Goal: Task Accomplishment & Management: Use online tool/utility

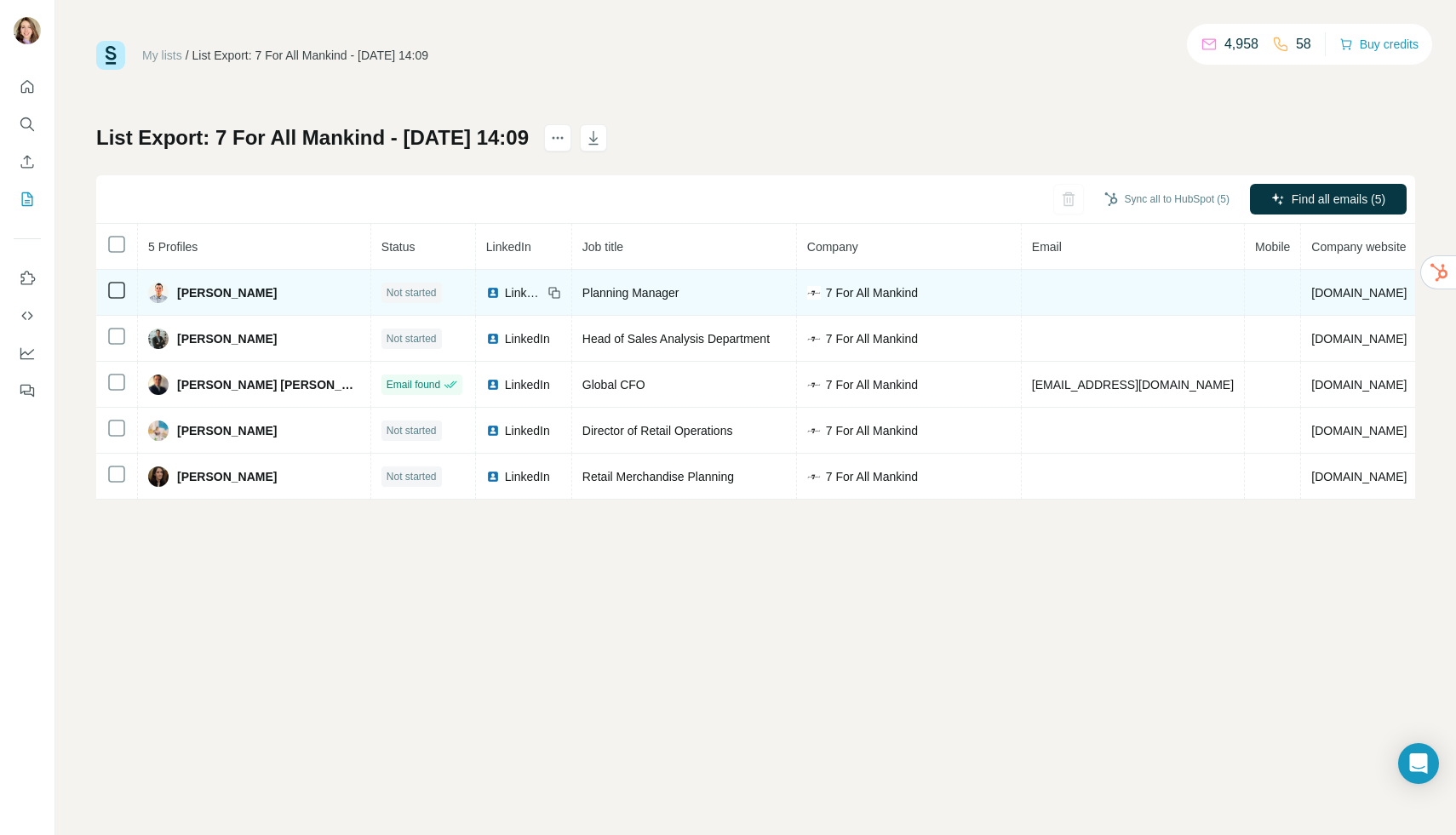
click at [819, 304] on td "7 For All Mankind" at bounding box center [909, 292] width 225 height 46
click at [826, 289] on span "7 For All Mankind" at bounding box center [872, 292] width 92 height 17
click at [826, 290] on span "7 For All Mankind" at bounding box center [872, 292] width 92 height 17
click at [829, 290] on span "7 For All Mankind" at bounding box center [872, 292] width 92 height 17
click at [1301, 280] on td "7forallmankind.com" at bounding box center [1359, 292] width 117 height 46
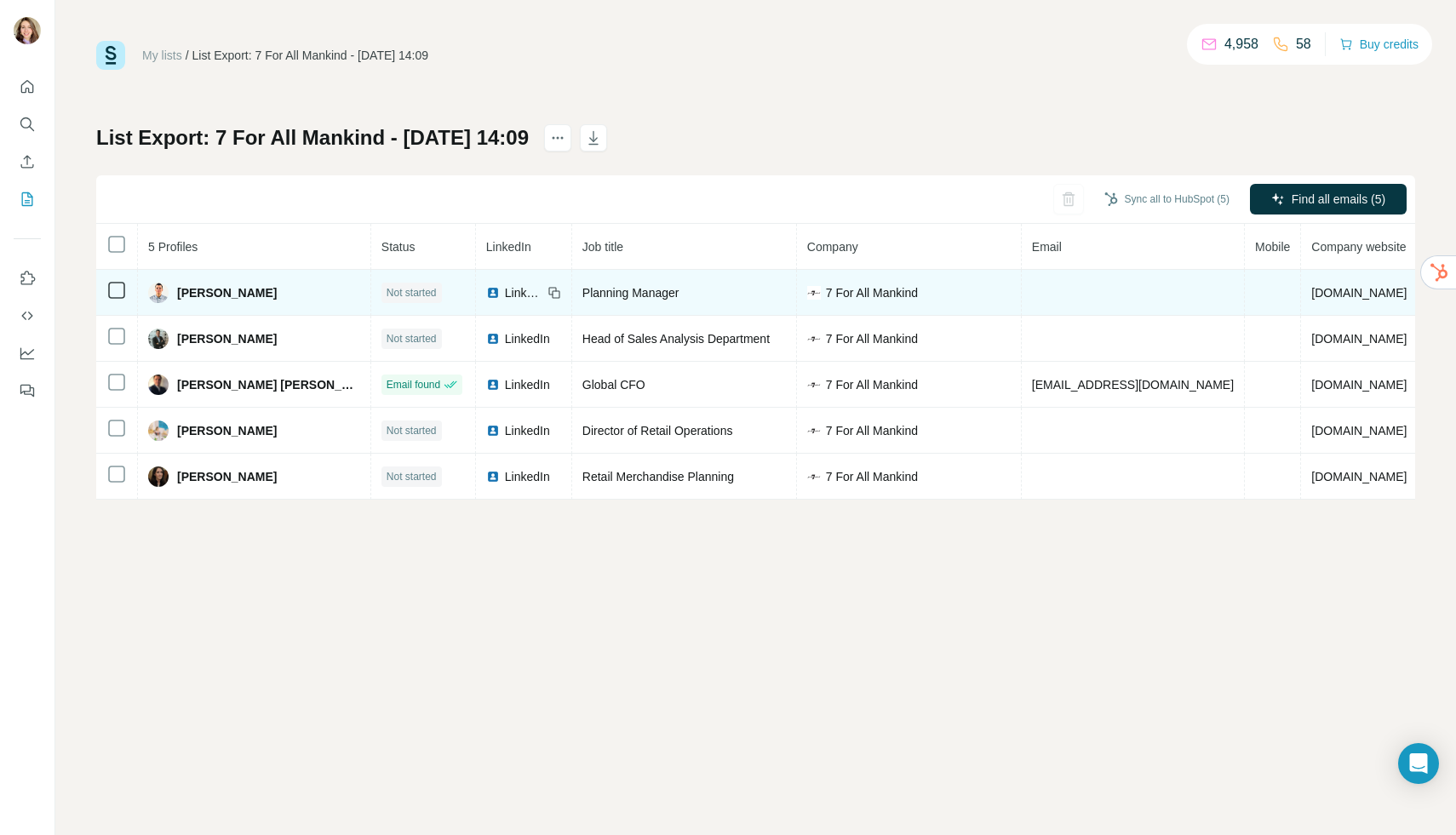
click at [1311, 291] on span "7forallmankind.com" at bounding box center [1359, 293] width 96 height 14
drag, startPoint x: 1245, startPoint y: 295, endPoint x: 1361, endPoint y: 291, distance: 116.1
click at [1362, 293] on td "7forallmankind.com" at bounding box center [1359, 292] width 117 height 46
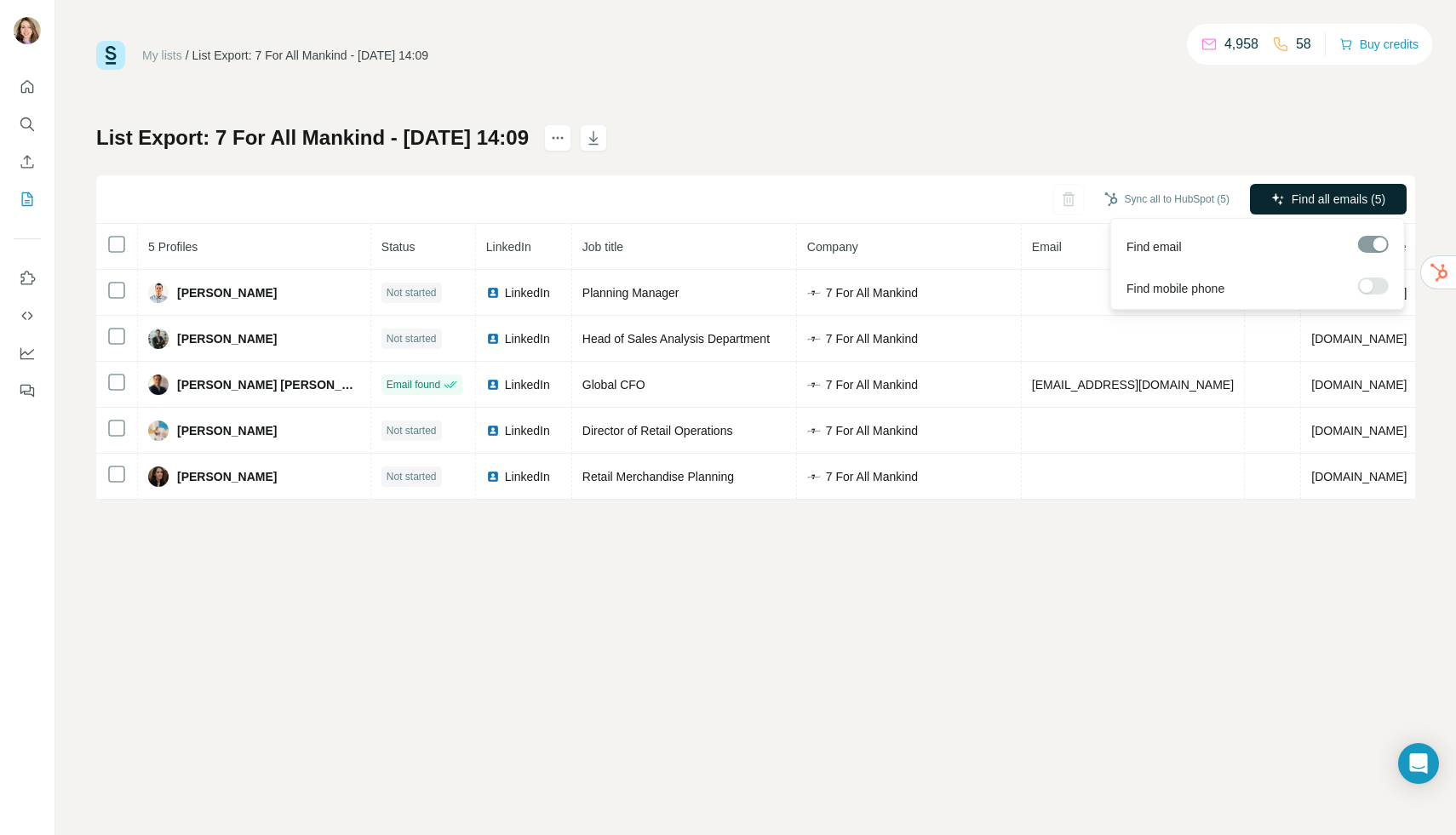
click at [1296, 206] on span "Find all emails (5)" at bounding box center [1338, 199] width 94 height 17
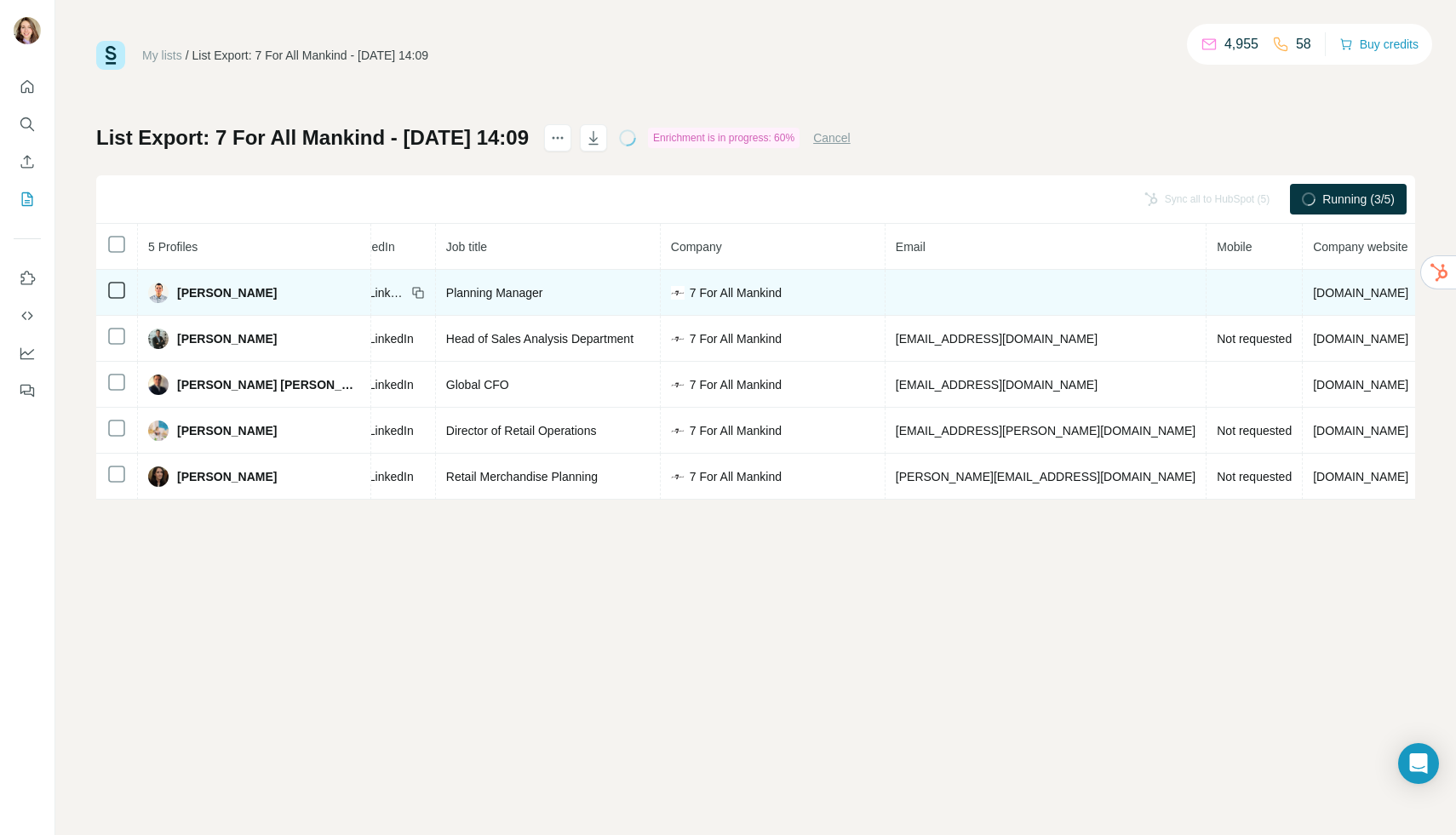
scroll to position [0, 195]
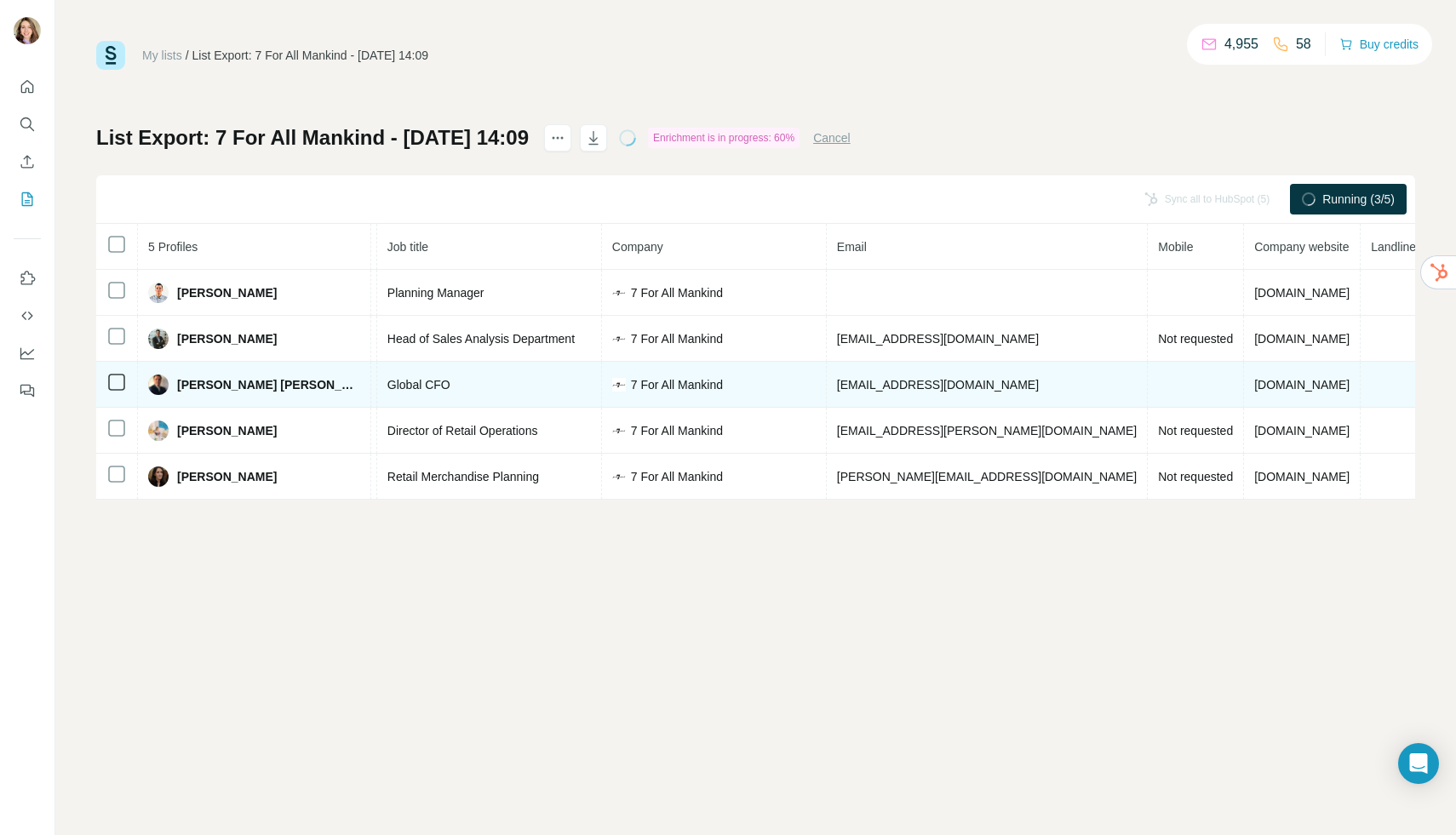
click at [1243, 369] on td "7forallmankind.com" at bounding box center [1301, 385] width 117 height 46
click at [1254, 389] on span "7forallmankind.com" at bounding box center [1302, 385] width 96 height 14
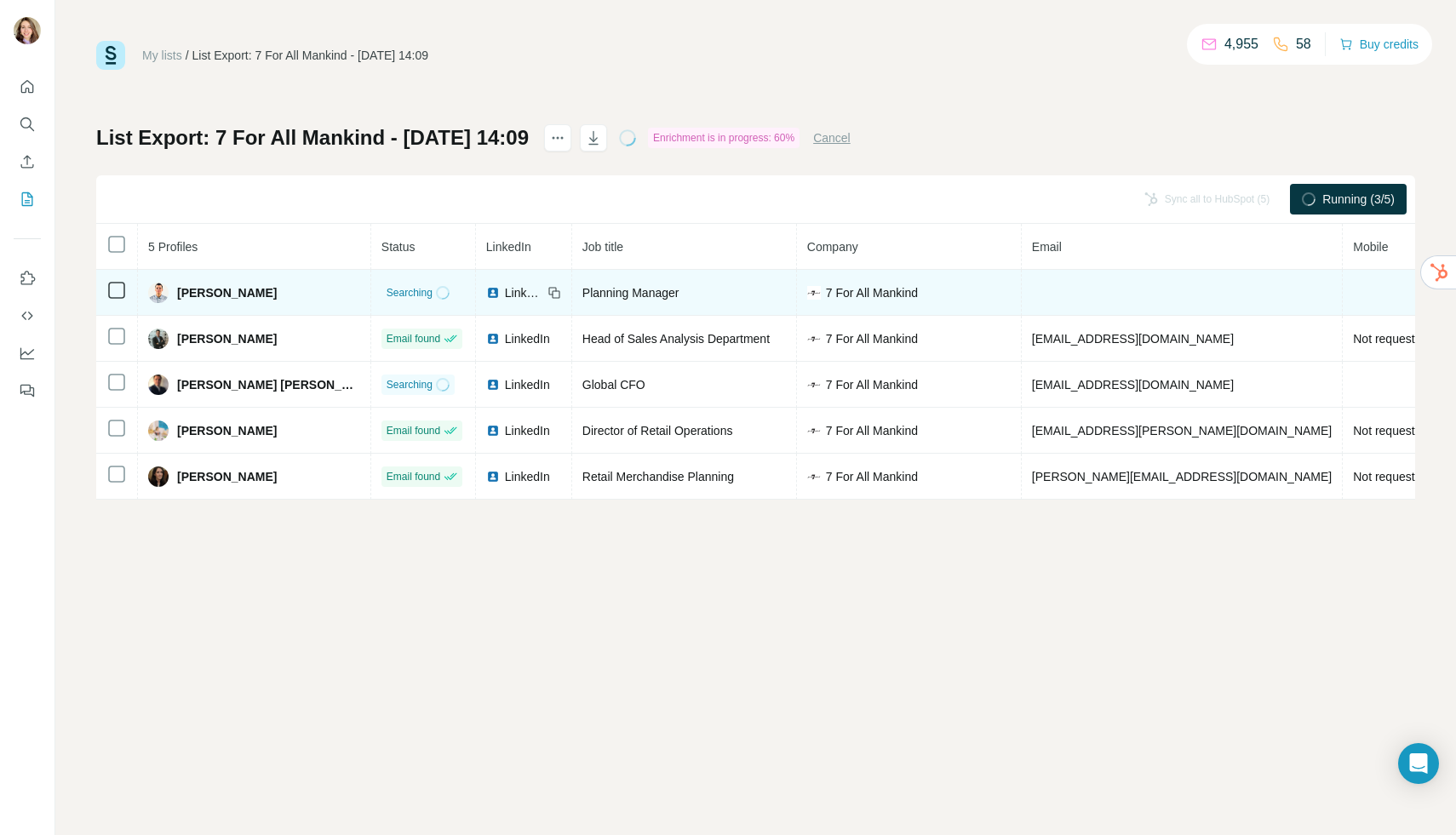
click at [826, 294] on span "7 For All Mankind" at bounding box center [872, 292] width 92 height 17
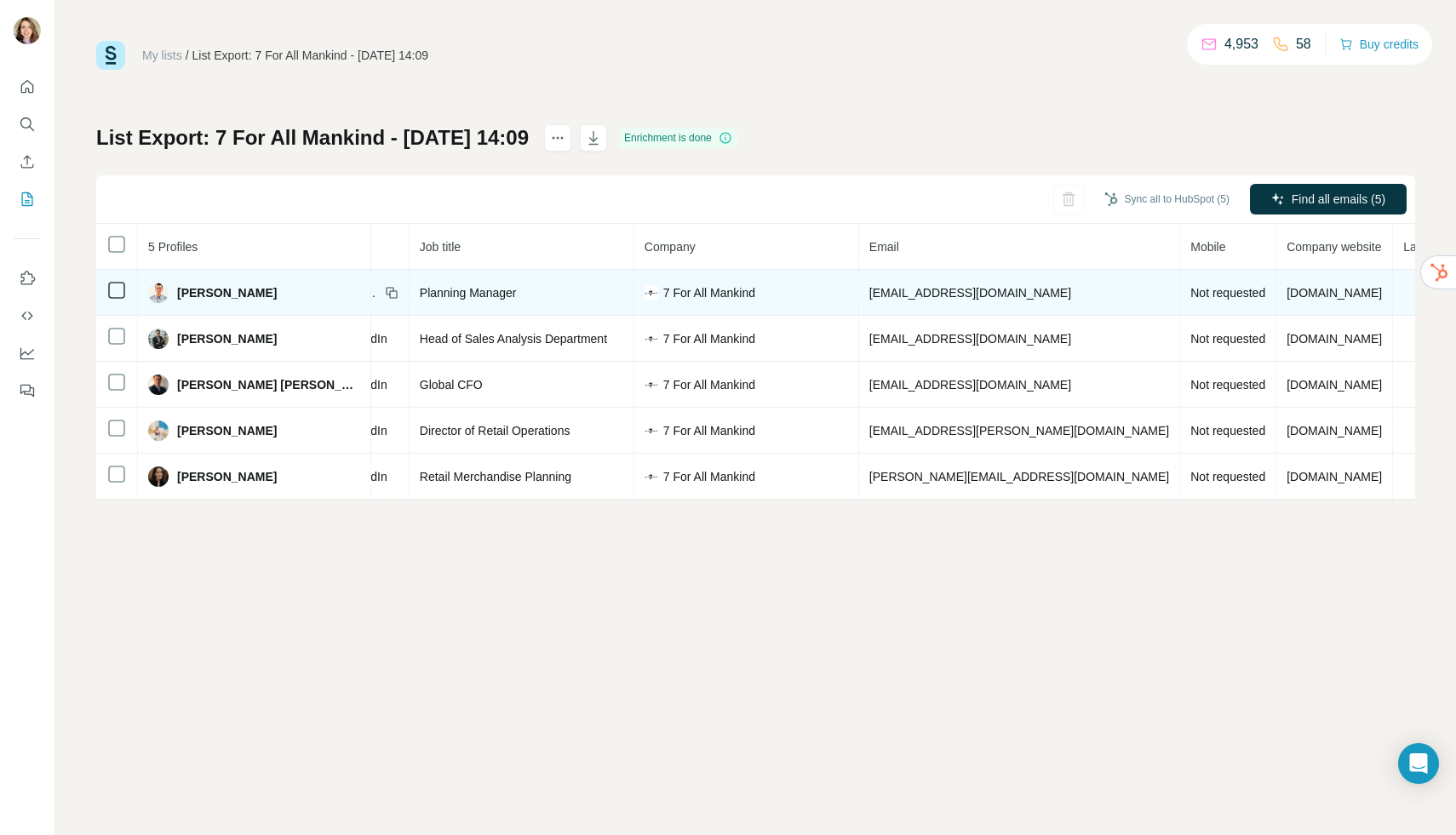
scroll to position [0, 191]
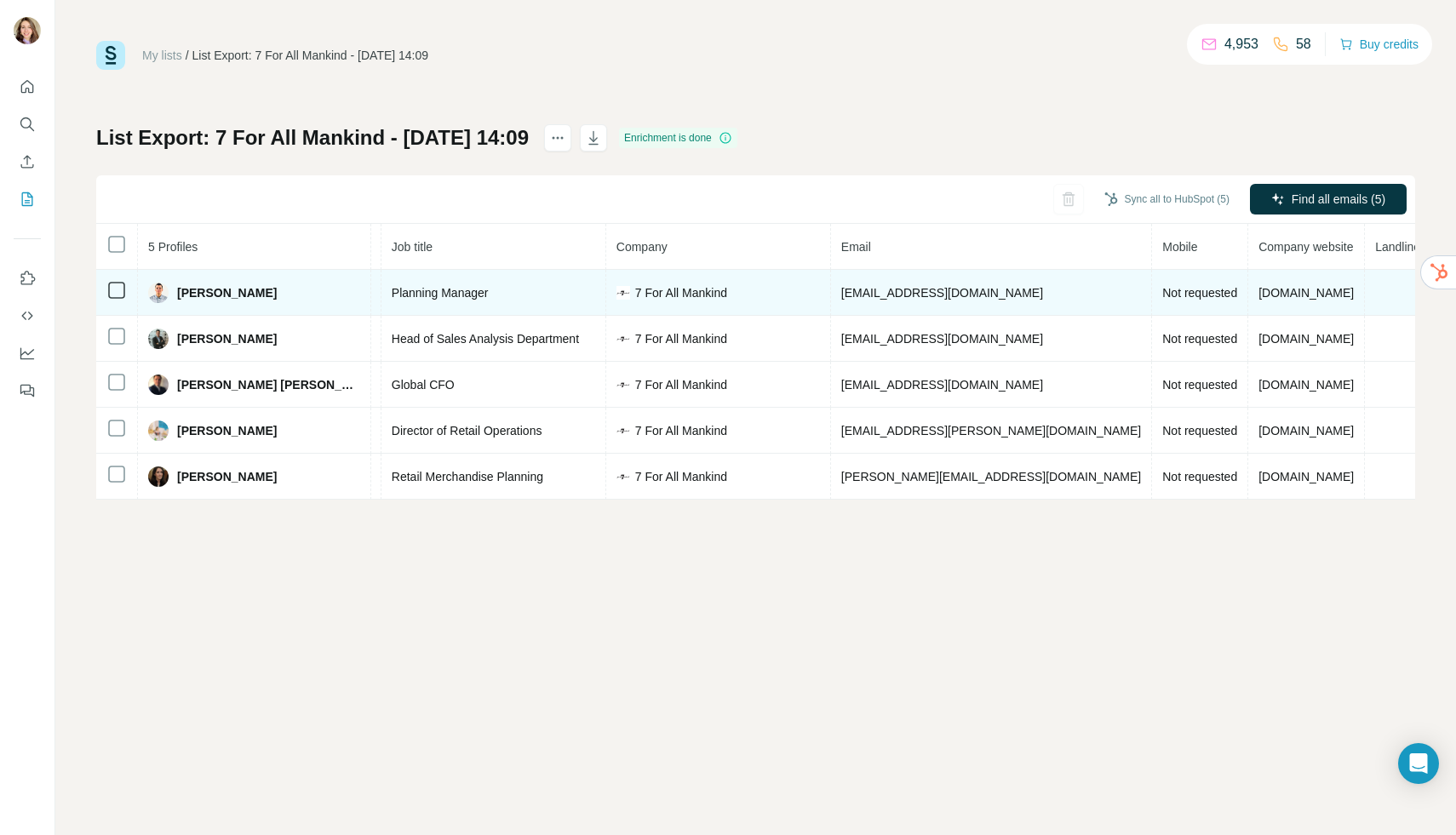
drag, startPoint x: 1122, startPoint y: 290, endPoint x: 1237, endPoint y: 295, distance: 115.1
click at [1248, 295] on td "7forallmankind.com" at bounding box center [1306, 292] width 117 height 46
click at [1258, 288] on span "7forallmankind.com" at bounding box center [1306, 293] width 96 height 14
drag, startPoint x: 1219, startPoint y: 288, endPoint x: 1141, endPoint y: 288, distance: 78.0
click at [1258, 288] on span "7forallmankind.com" at bounding box center [1306, 293] width 96 height 14
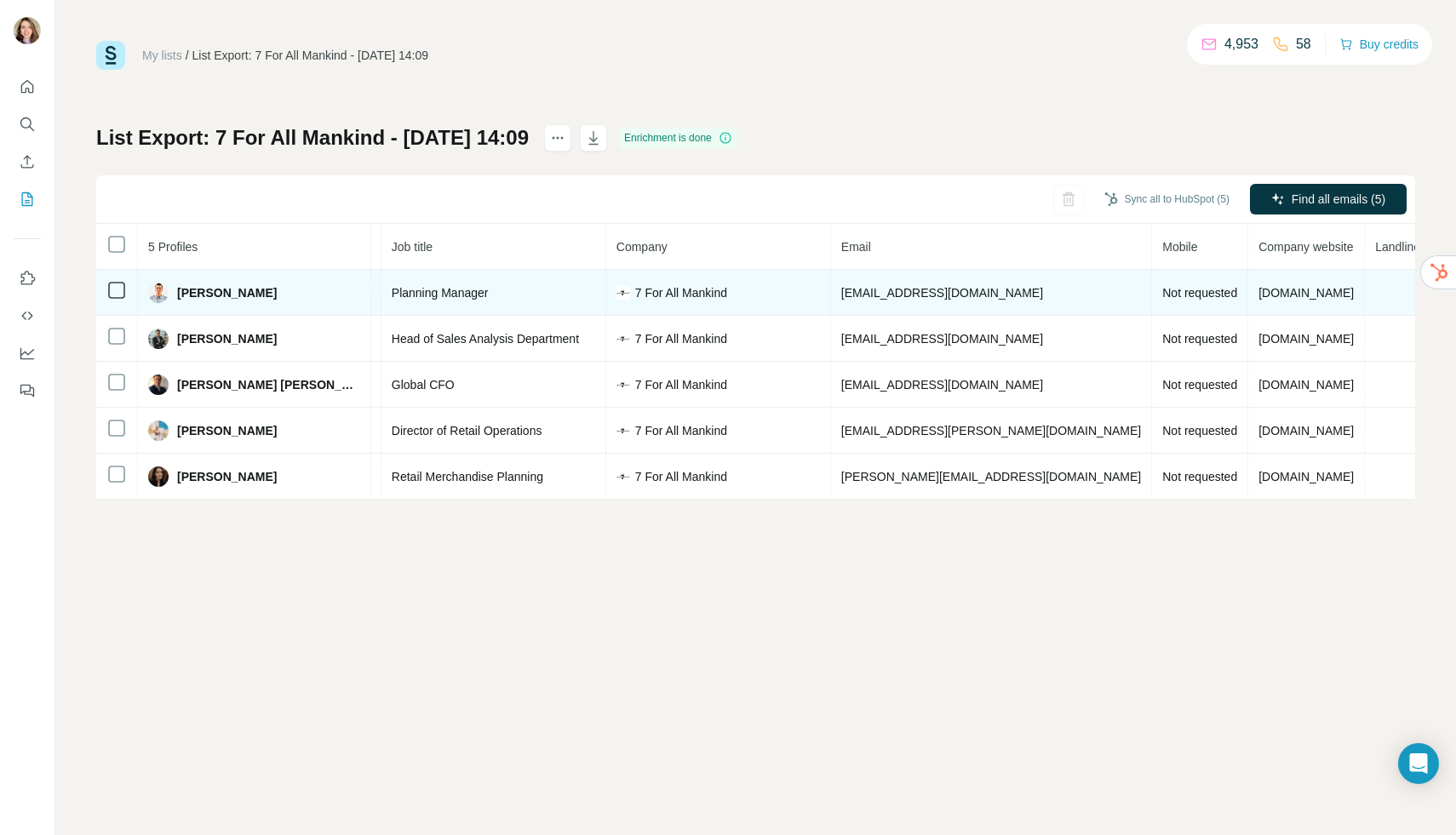
copy span "7forallmankind.com"
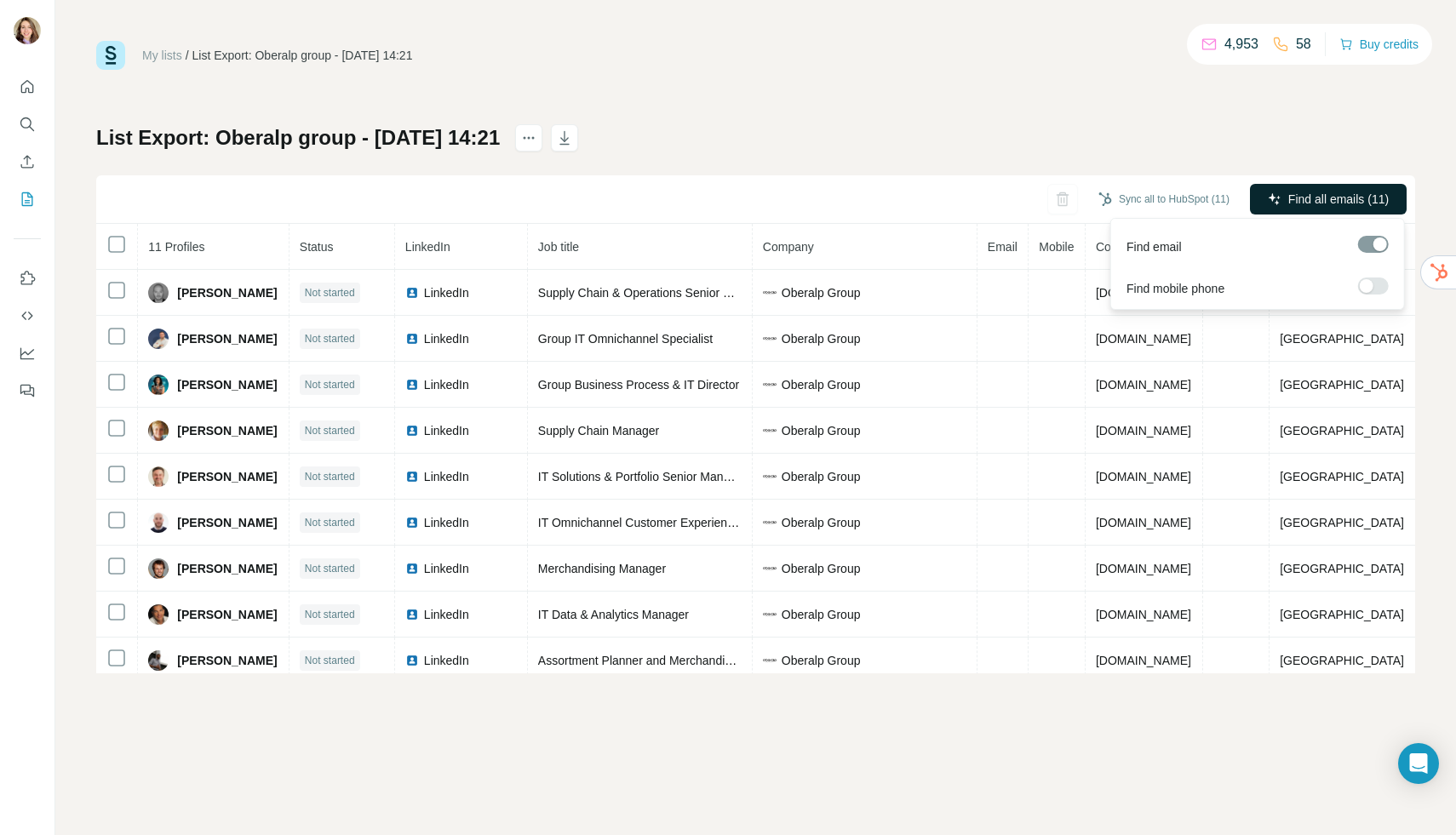
click at [1282, 198] on button "Find all emails (11)" at bounding box center [1327, 199] width 157 height 31
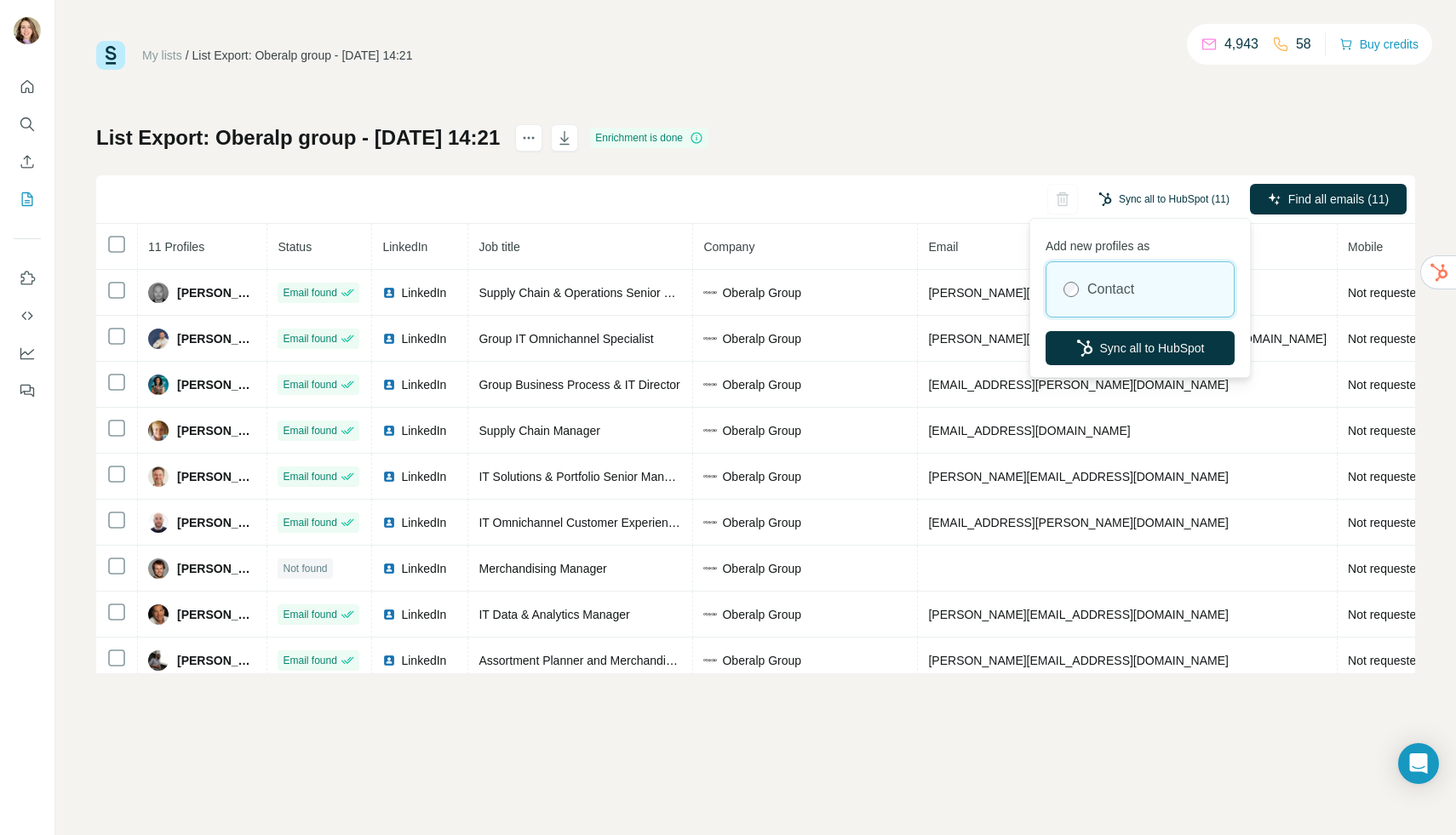
click at [1188, 195] on button "Sync all to HubSpot (11)" at bounding box center [1164, 200] width 155 height 26
click at [1168, 345] on button "Sync all to HubSpot" at bounding box center [1140, 348] width 189 height 34
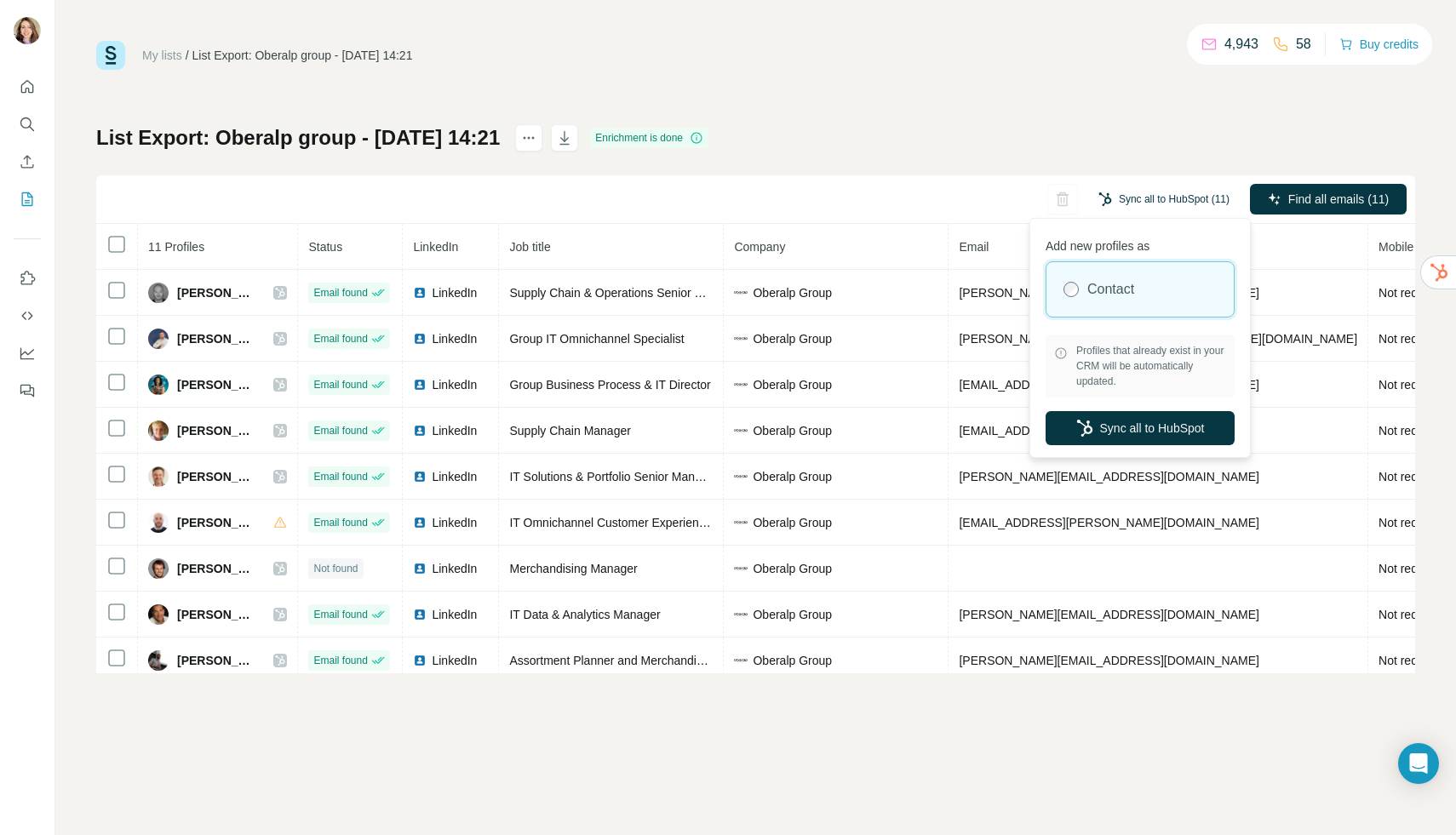
click at [1149, 195] on button "Sync all to HubSpot (11)" at bounding box center [1164, 200] width 155 height 26
click at [1180, 415] on button "Sync all to HubSpot" at bounding box center [1140, 428] width 189 height 34
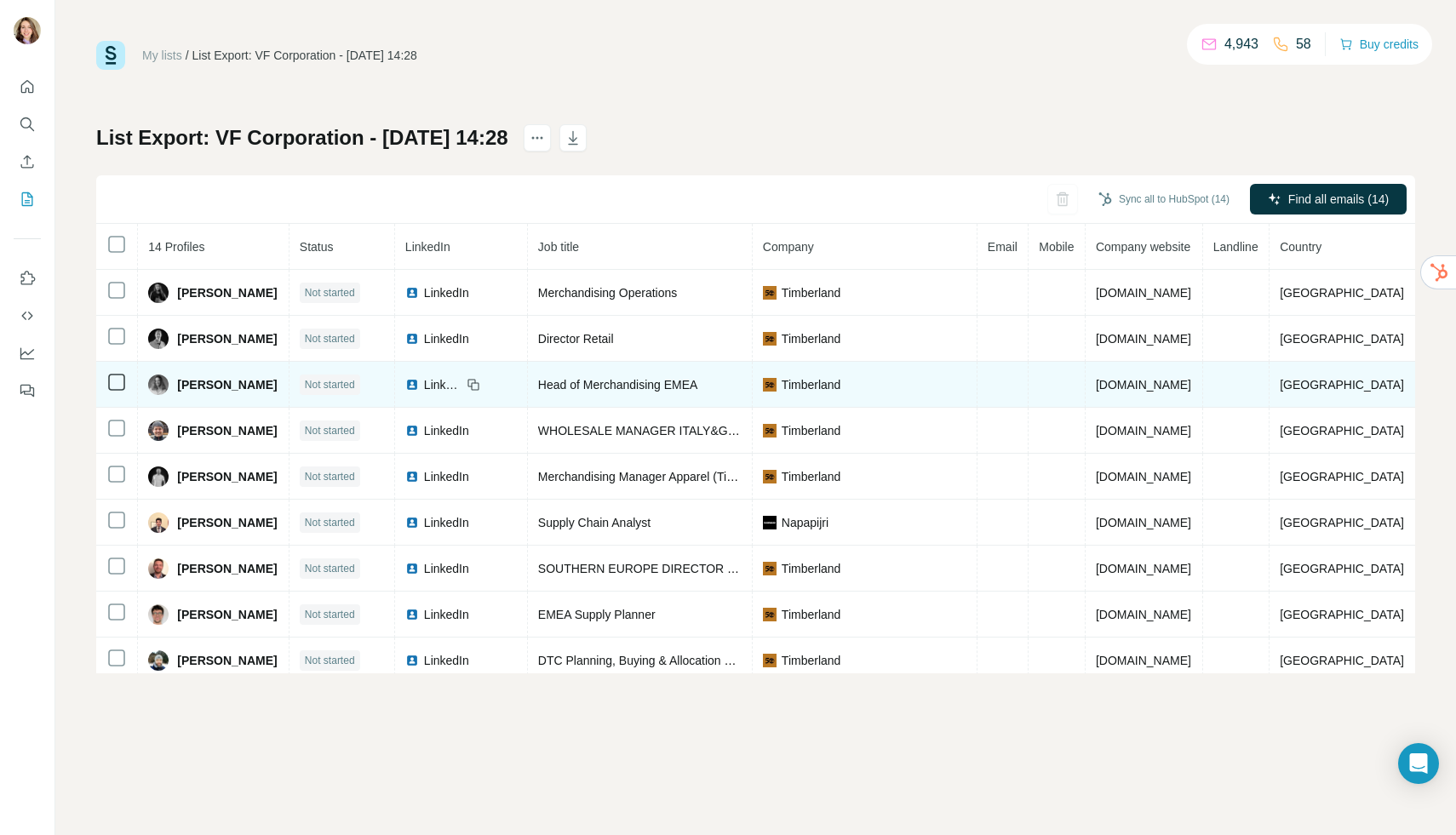
click at [1175, 398] on td "[DOMAIN_NAME]" at bounding box center [1145, 385] width 118 height 46
click at [1157, 386] on span "[DOMAIN_NAME]" at bounding box center [1144, 385] width 96 height 14
click at [1203, 385] on td "[DOMAIN_NAME]" at bounding box center [1145, 385] width 118 height 46
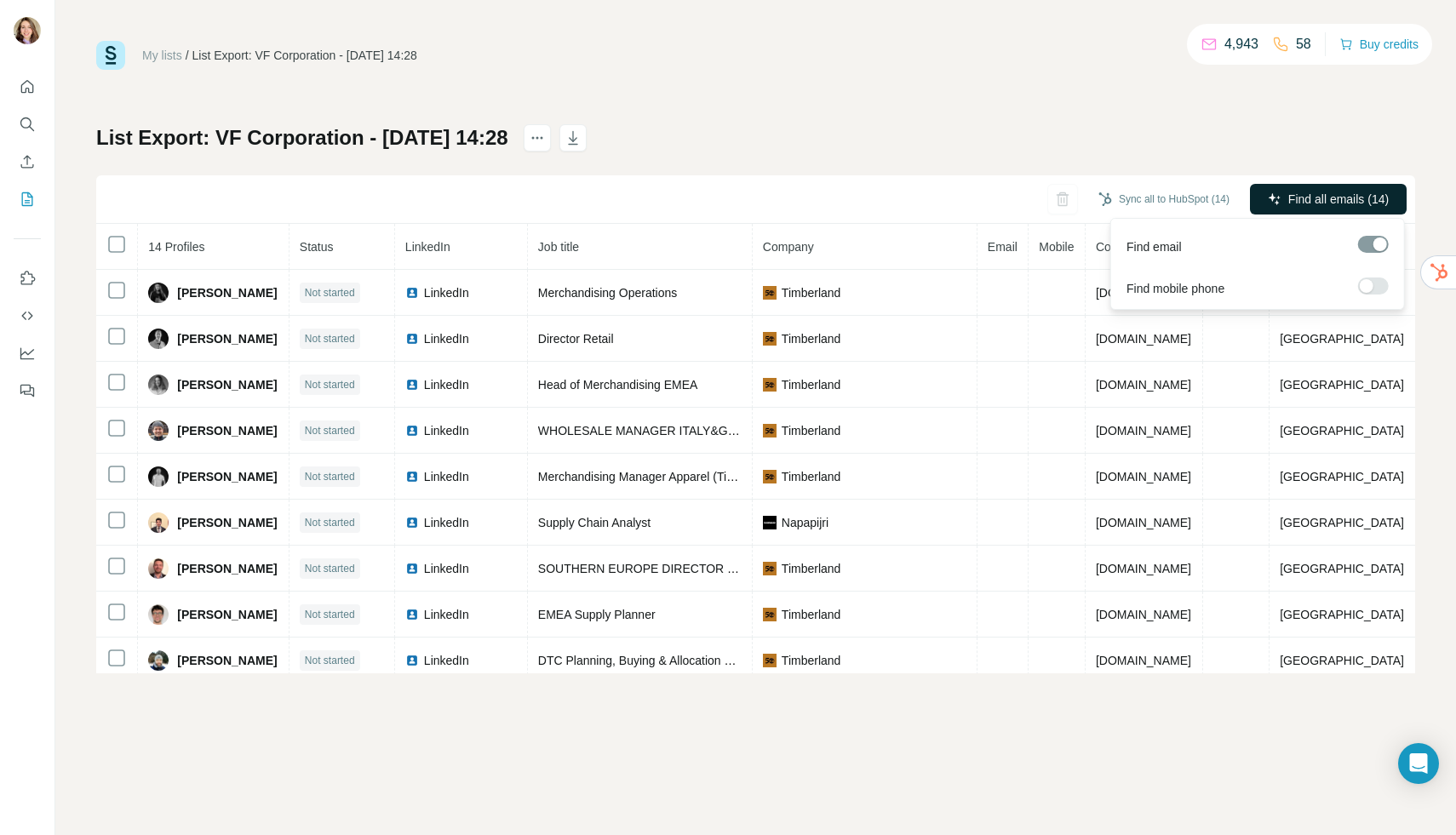
click at [1295, 206] on span "Find all emails (14)" at bounding box center [1338, 199] width 101 height 17
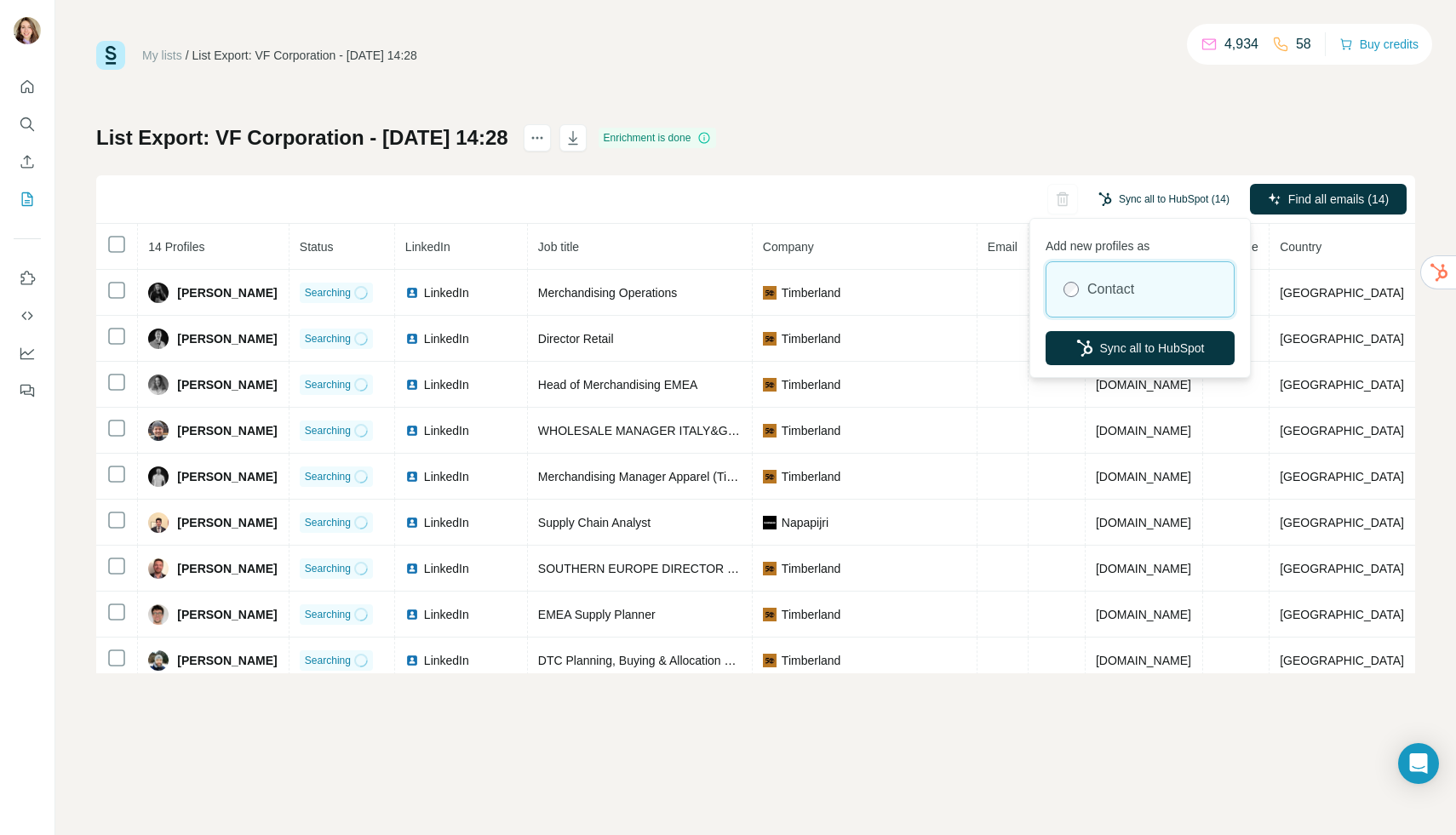
click at [1193, 200] on button "Sync all to HubSpot (14)" at bounding box center [1164, 200] width 155 height 26
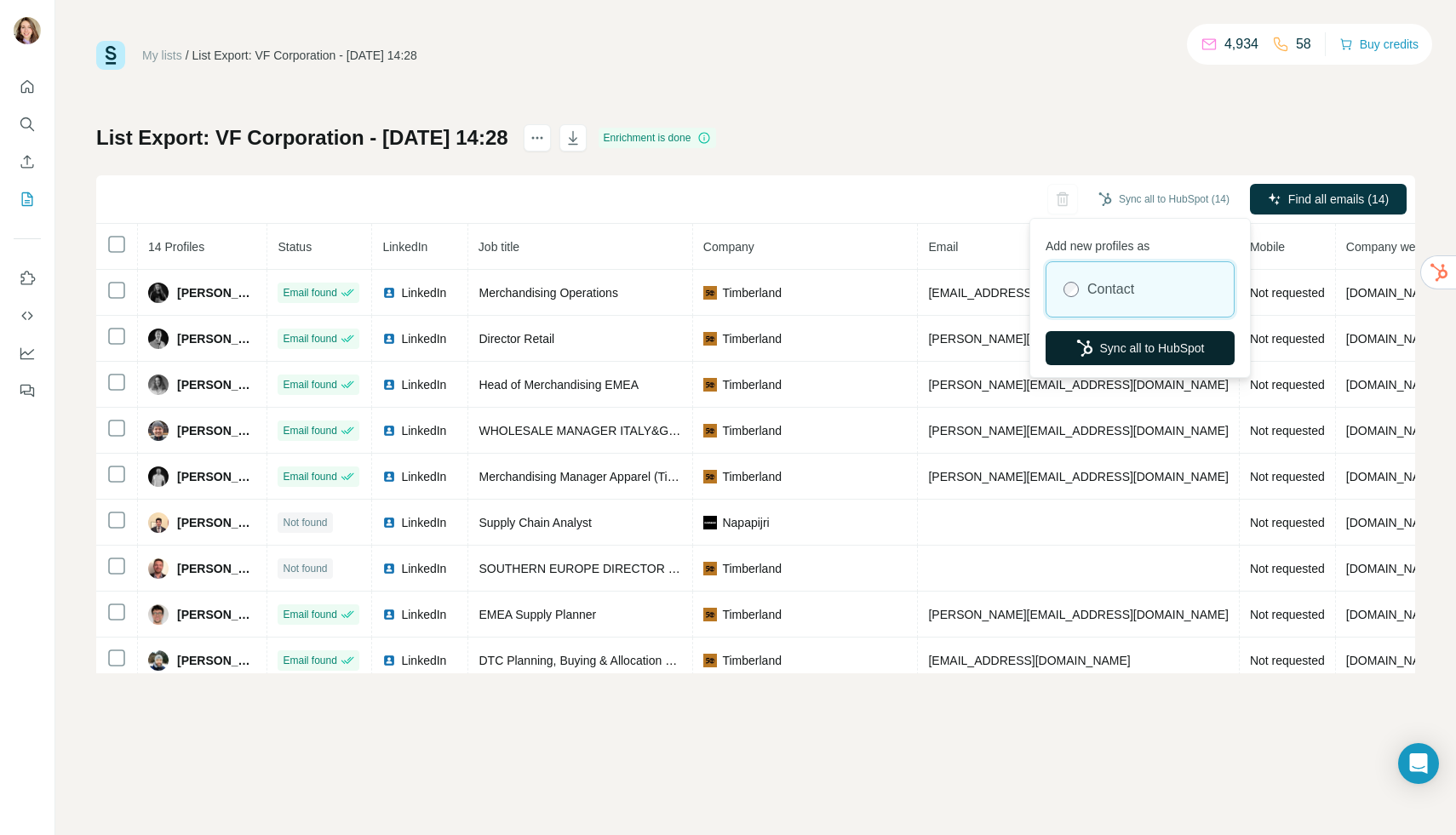
click at [1180, 342] on button "Sync all to HubSpot" at bounding box center [1140, 348] width 189 height 34
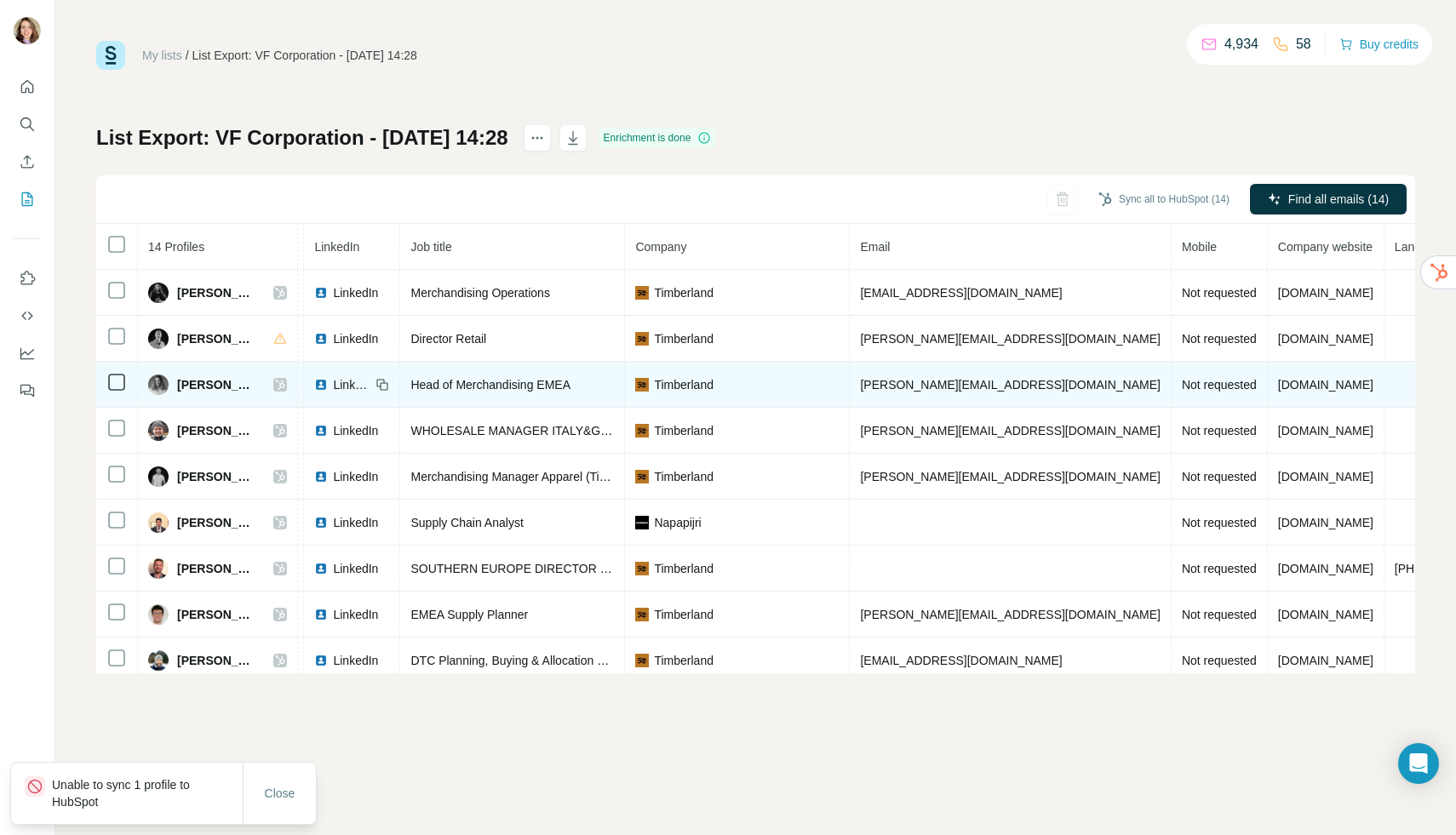
scroll to position [0, 162]
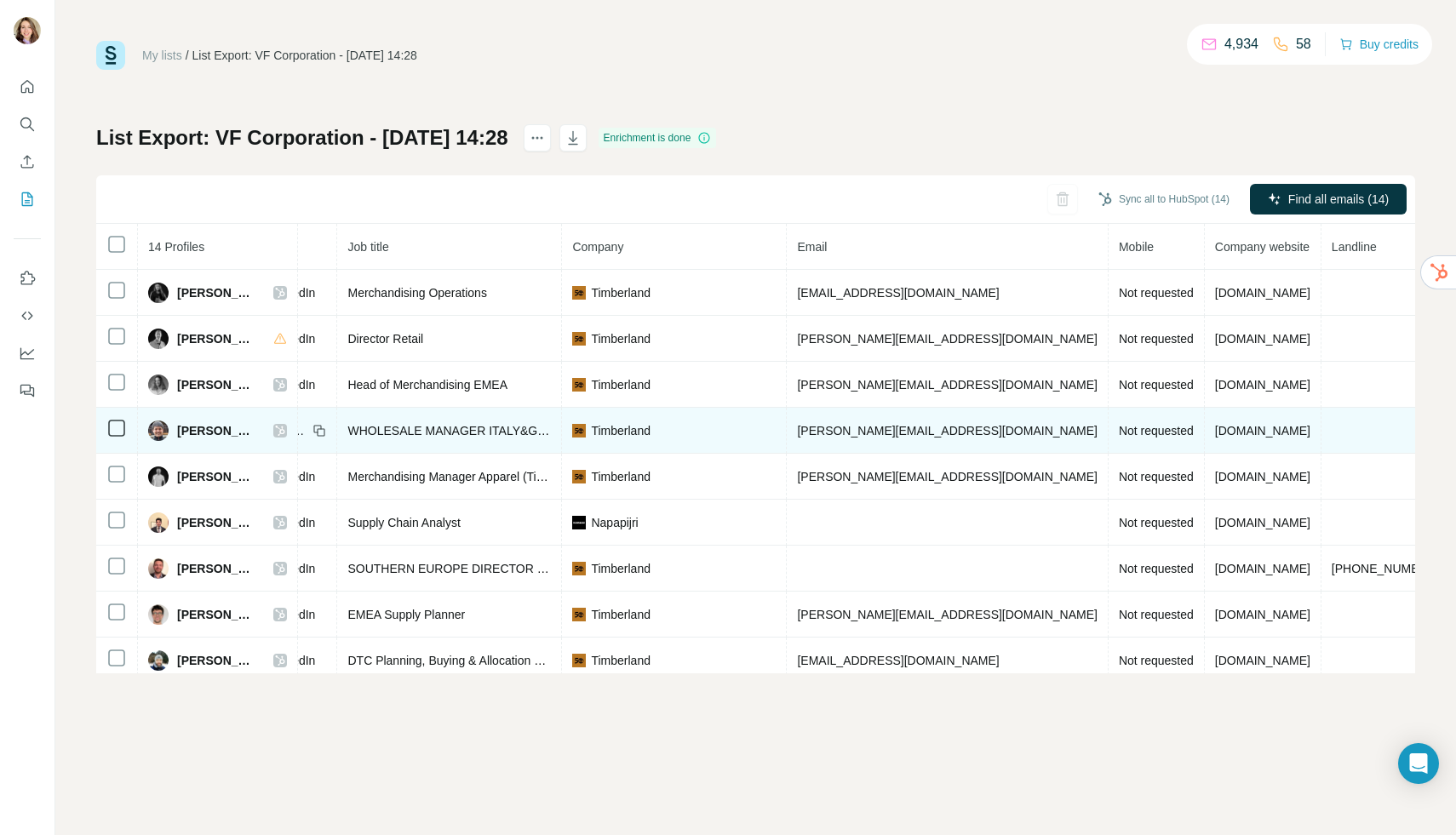
drag, startPoint x: 1329, startPoint y: 432, endPoint x: 1352, endPoint y: 441, distance: 24.7
copy span "[GEOGRAPHIC_DATA]"
